Goal: Task Accomplishment & Management: Manage account settings

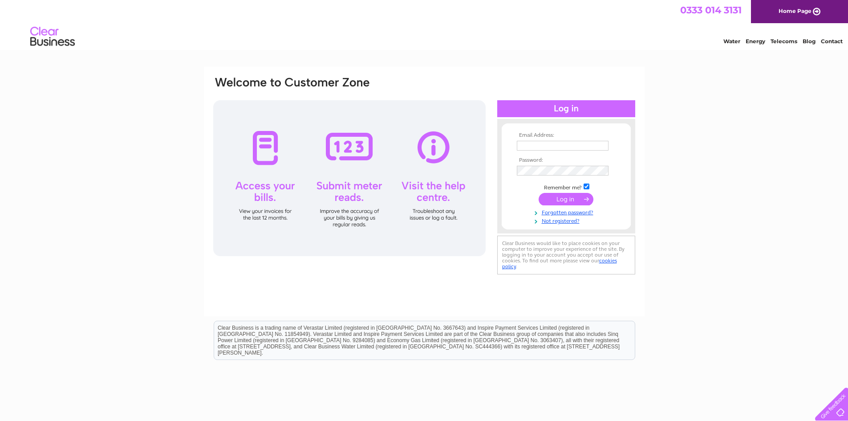
type input "[PERSON_NAME][EMAIL_ADDRESS][DOMAIN_NAME]"
click at [559, 195] on input "submit" at bounding box center [566, 199] width 55 height 12
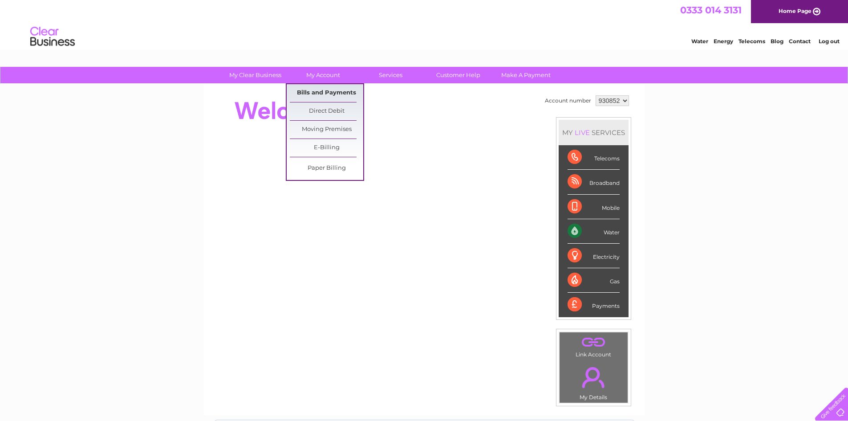
click at [323, 91] on link "Bills and Payments" at bounding box center [326, 93] width 73 height 18
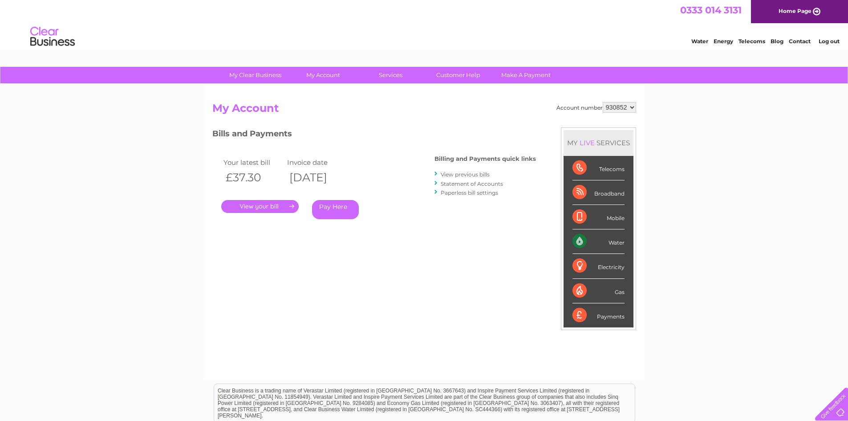
click at [263, 204] on link "." at bounding box center [259, 206] width 77 height 13
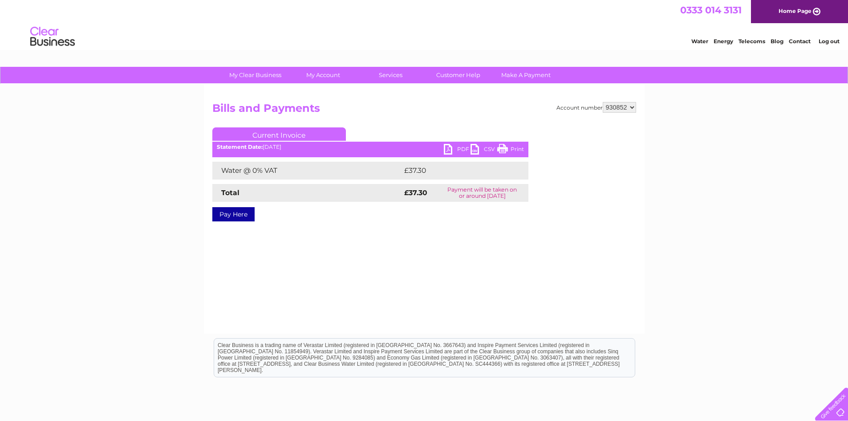
click at [449, 150] on link "PDF" at bounding box center [457, 150] width 27 height 13
